Goal: Obtain resource: Download file/media

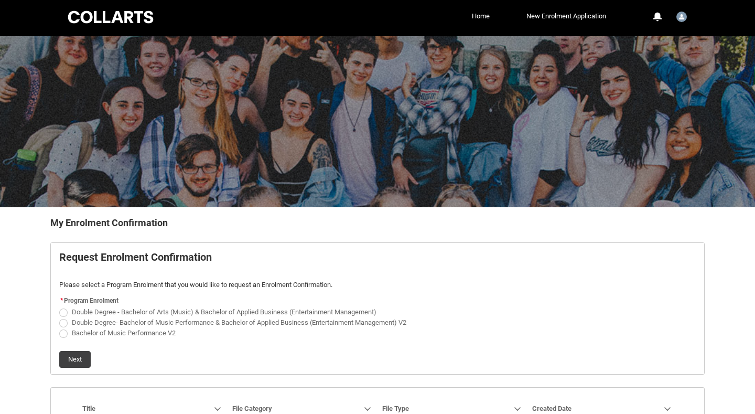
scroll to position [84, 0]
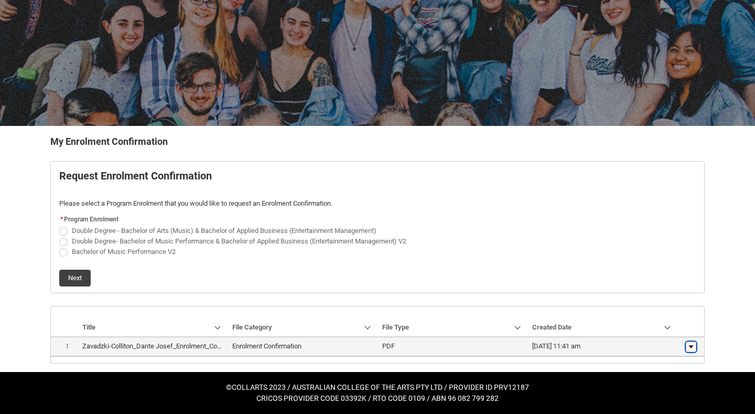
click at [688, 345] on lightning-primitive-icon "button" at bounding box center [691, 346] width 6 height 7
click at [667, 344] on span "Download" at bounding box center [667, 343] width 29 height 9
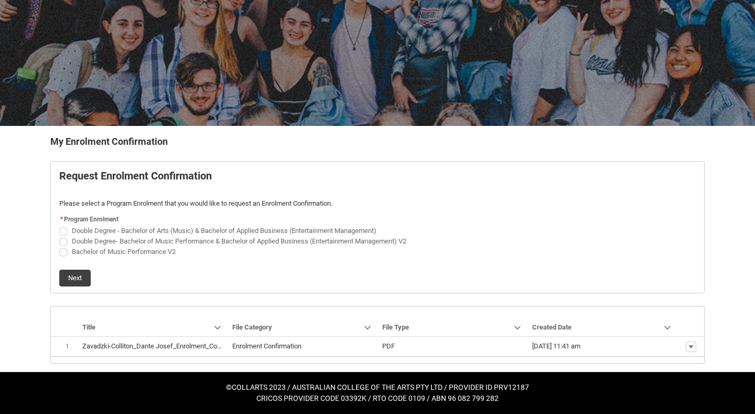
click at [145, 250] on span "Bachelor of Music Performance V2" at bounding box center [124, 252] width 104 height 8
click at [59, 247] on input "Bachelor of Music Performance V2" at bounding box center [59, 246] width 1 height 1
radio input "true"
click at [86, 276] on button "Next" at bounding box center [74, 278] width 31 height 17
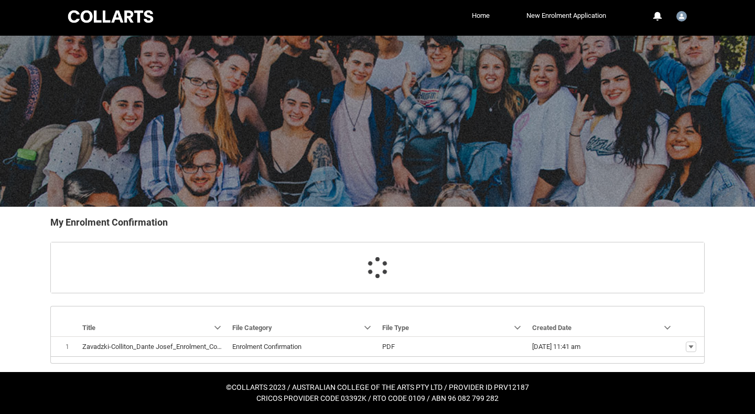
scroll to position [25, 0]
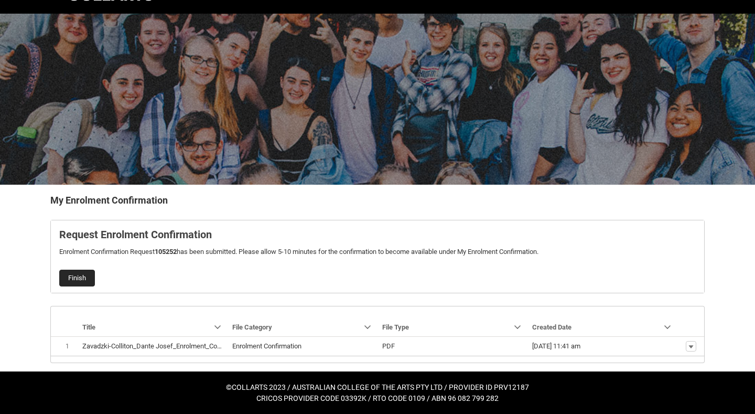
click at [68, 277] on button "Finish" at bounding box center [77, 278] width 36 height 17
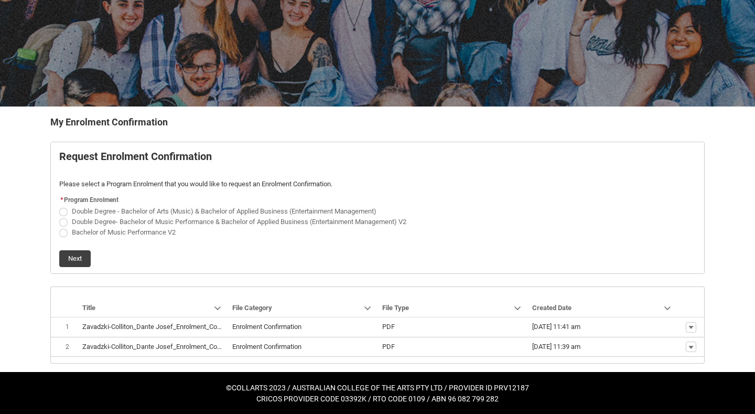
scroll to position [104, 0]
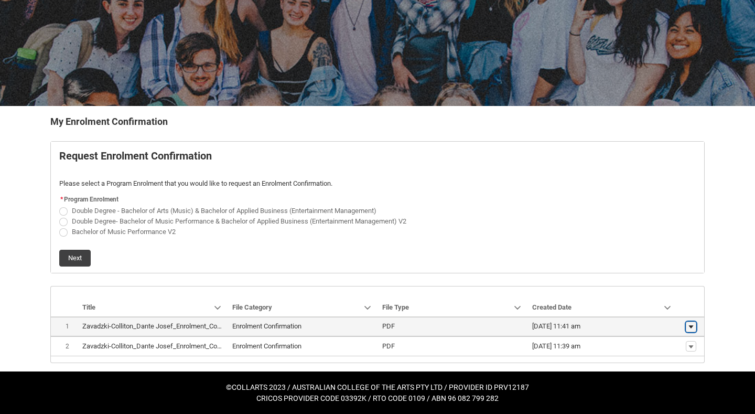
click at [691, 325] on lightning-primitive-icon "button" at bounding box center [691, 326] width 6 height 7
click at [679, 344] on span "Download" at bounding box center [667, 343] width 29 height 9
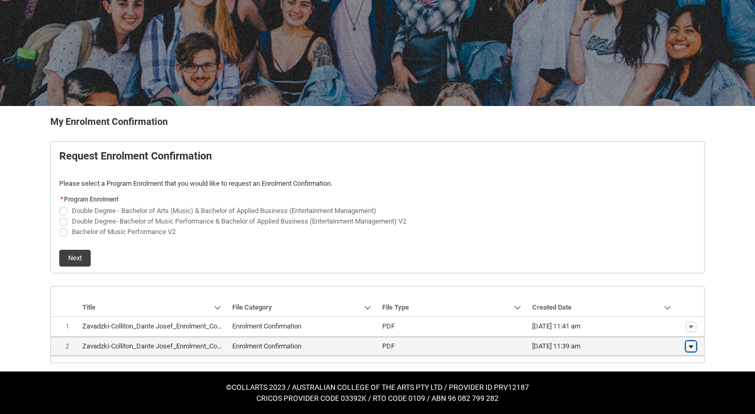
click at [686, 344] on button "Show actions" at bounding box center [691, 346] width 10 height 10
click at [676, 333] on span "Download" at bounding box center [667, 330] width 29 height 9
